Goal: Transaction & Acquisition: Download file/media

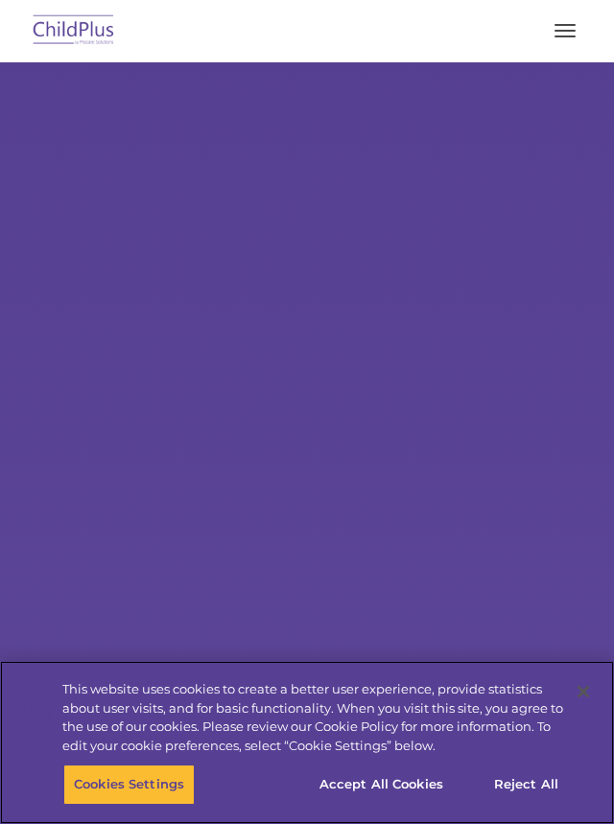
select select "MEDIUM"
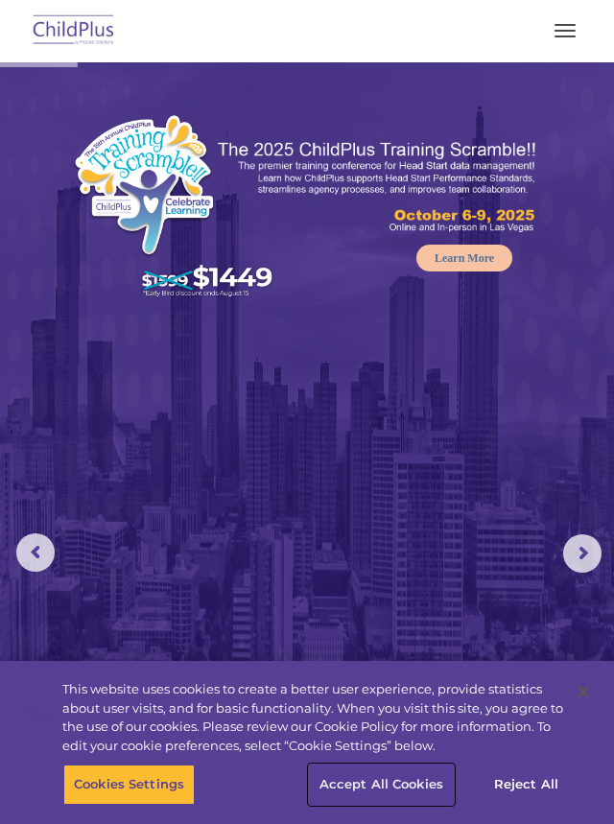
click at [402, 789] on button "Accept All Cookies" at bounding box center [381, 785] width 145 height 40
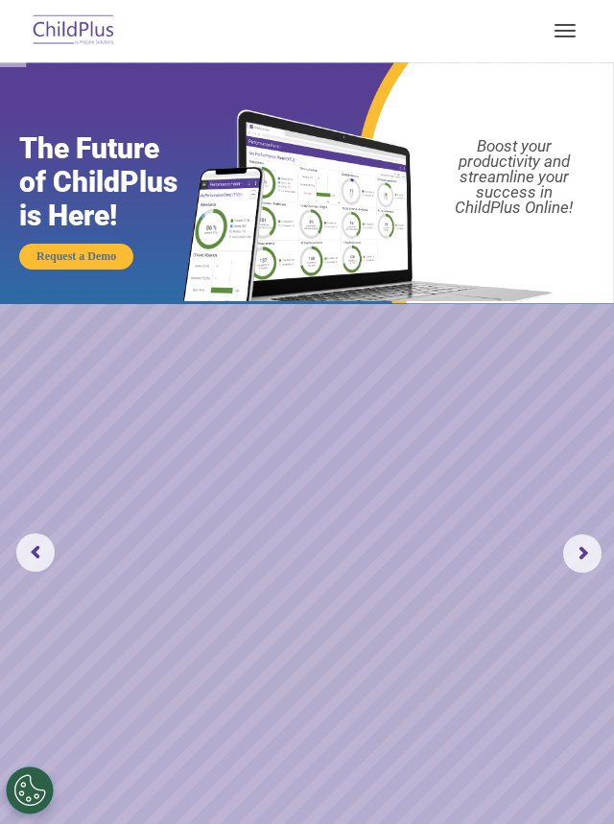
click at [550, 40] on button "button" at bounding box center [565, 30] width 40 height 31
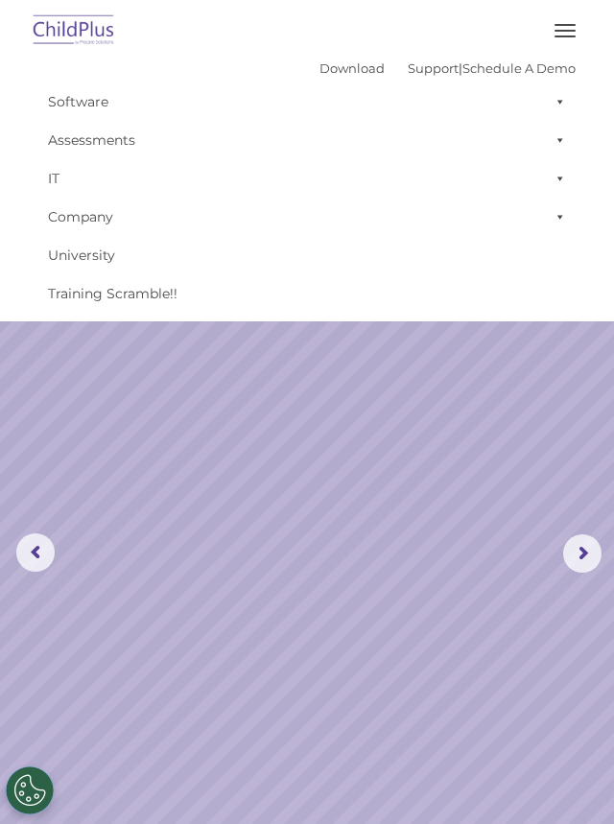
click at [560, 24] on span "button" at bounding box center [565, 25] width 21 height 2
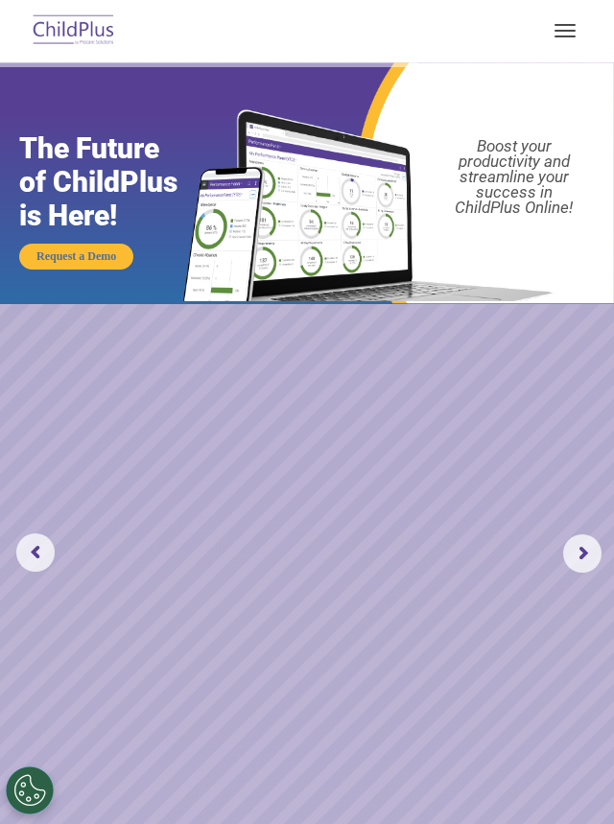
click at [62, 43] on img at bounding box center [74, 31] width 90 height 45
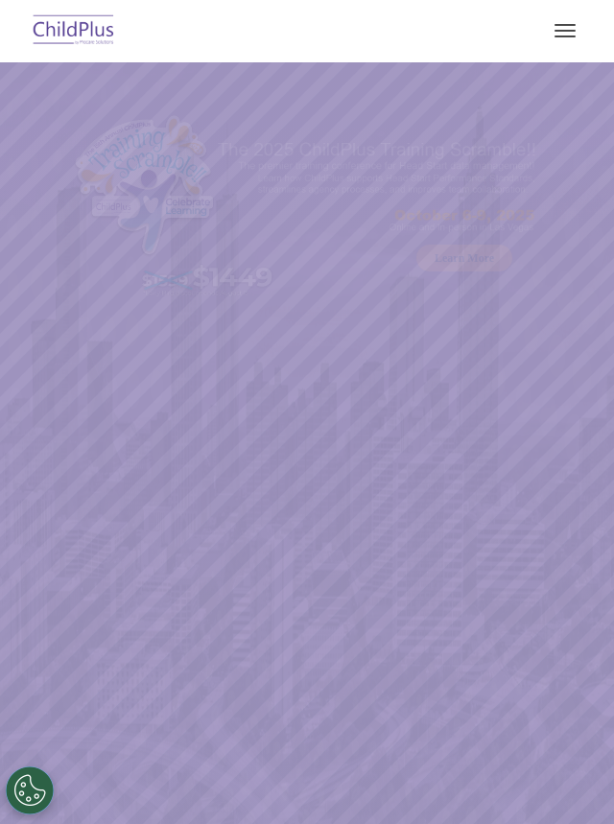
select select "MEDIUM"
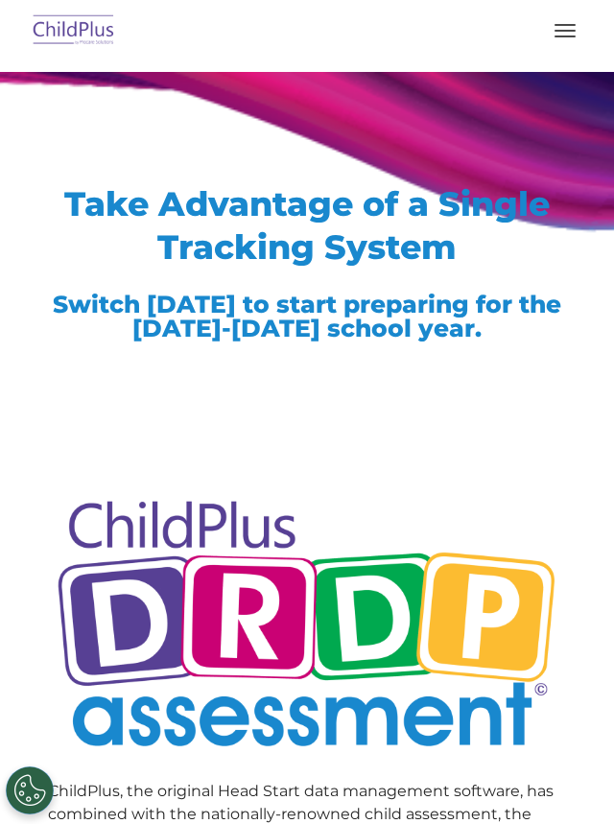
click at [573, 23] on button "button" at bounding box center [565, 30] width 40 height 31
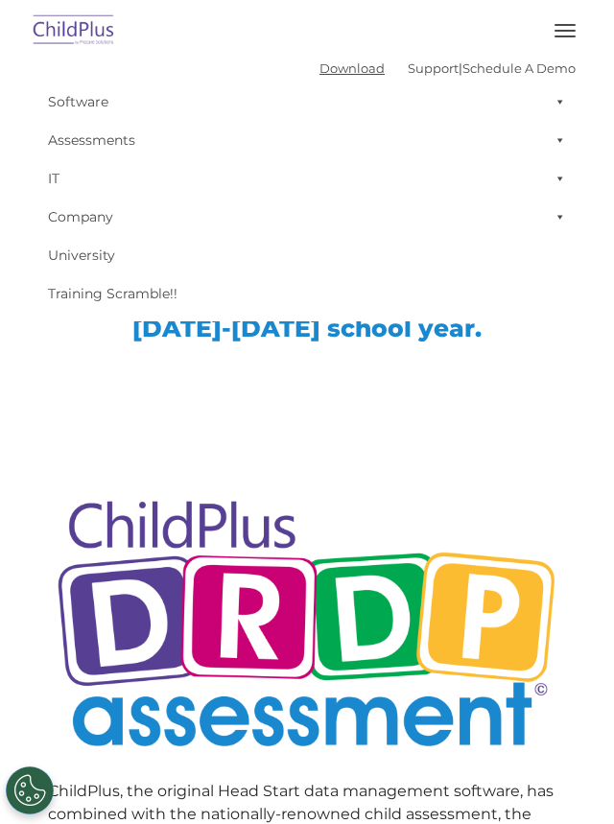
click at [319, 73] on link "Download" at bounding box center [351, 67] width 65 height 15
